Goal: Task Accomplishment & Management: Manage account settings

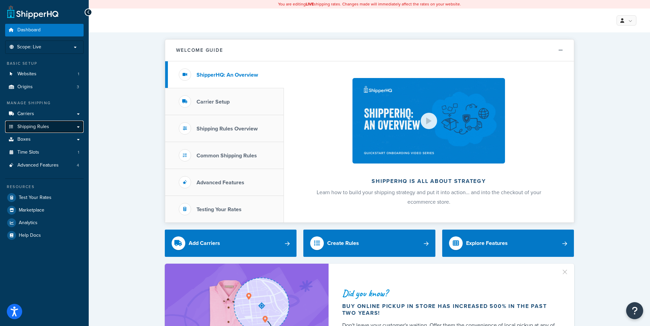
click at [32, 126] on span "Shipping Rules" at bounding box center [33, 127] width 32 height 6
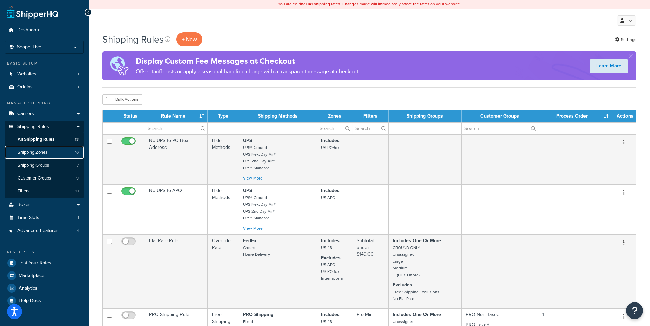
click at [39, 150] on span "Shipping Zones" at bounding box center [33, 153] width 30 height 6
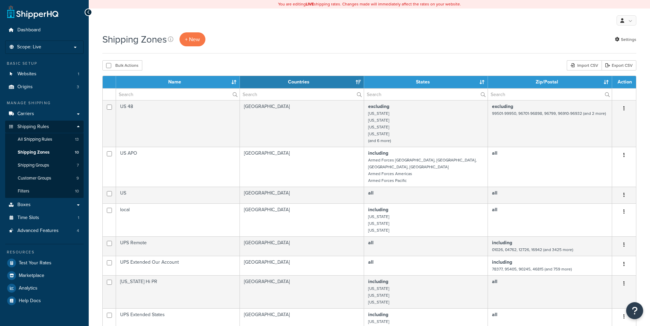
select select "15"
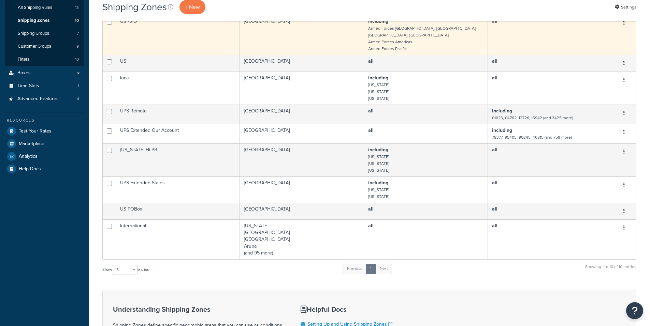
scroll to position [136, 0]
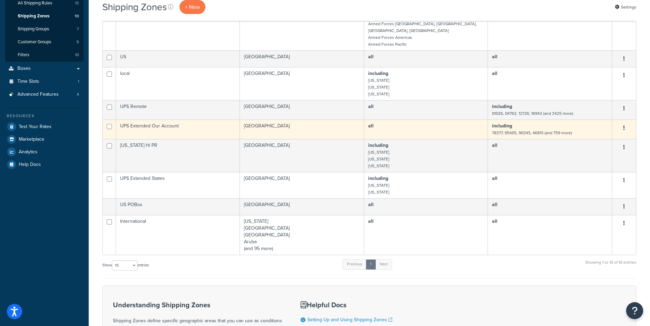
click at [625, 123] on button "button" at bounding box center [624, 128] width 10 height 11
click at [585, 133] on link "Edit" at bounding box center [596, 135] width 54 height 14
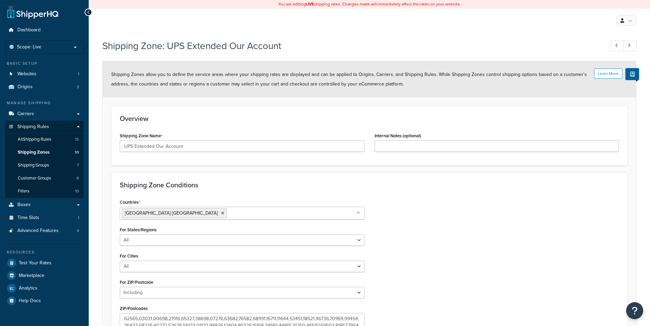
select select "including"
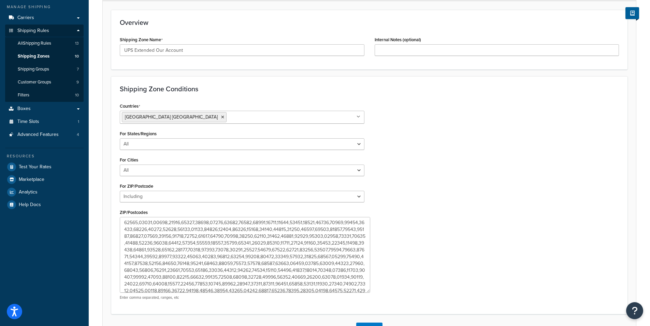
drag, startPoint x: 361, startPoint y: 241, endPoint x: 367, endPoint y: 293, distance: 52.2
click at [367, 293] on textarea "ZIP/Postcodes" at bounding box center [245, 255] width 250 height 76
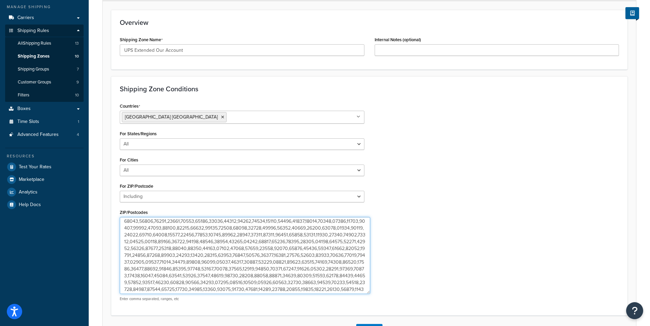
scroll to position [255, 0]
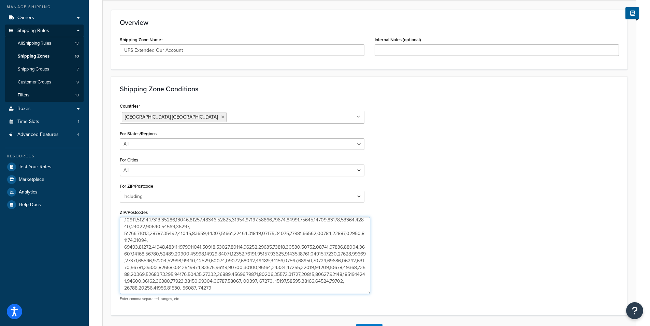
click at [295, 288] on textarea "ZIP/Postcodes" at bounding box center [245, 255] width 250 height 77
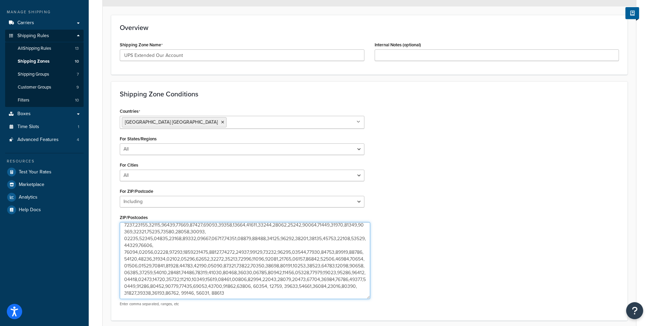
scroll to position [148, 0]
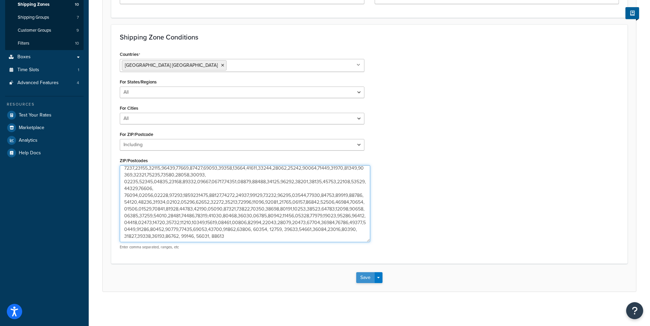
type textarea "78377,95405,90245,46815,76426,94928,93245,98387,36863,69045,69025,91737,77371,6…"
click at [366, 275] on button "Save" at bounding box center [365, 278] width 18 height 11
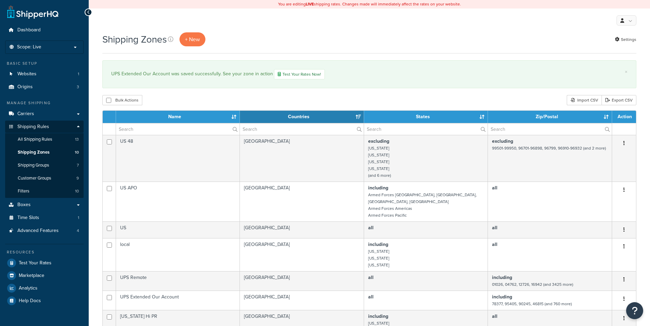
select select "15"
